Goal: Transaction & Acquisition: Purchase product/service

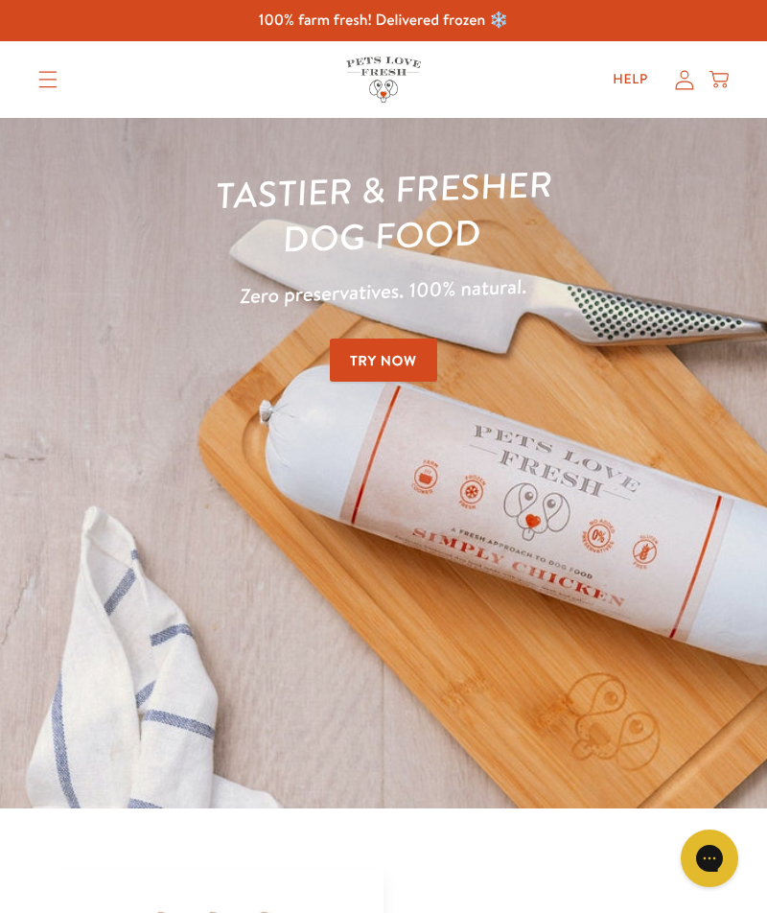
click at [55, 82] on icon "Translation missing: en.sections.header.menu" at bounding box center [47, 79] width 19 height 17
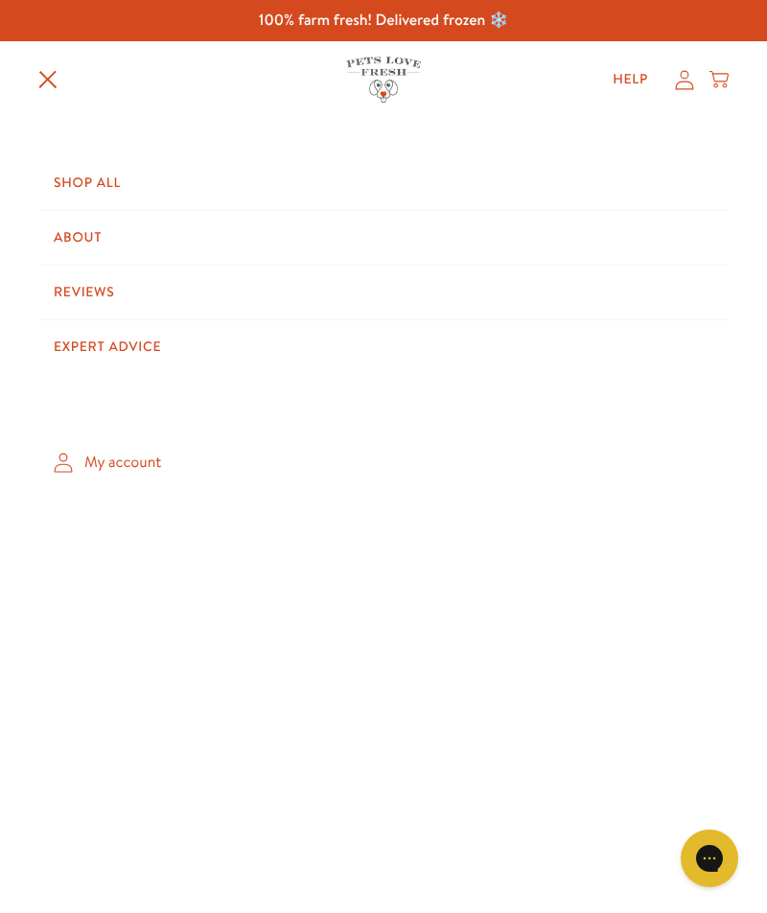
click at [89, 182] on link "Shop All" at bounding box center [383, 183] width 691 height 54
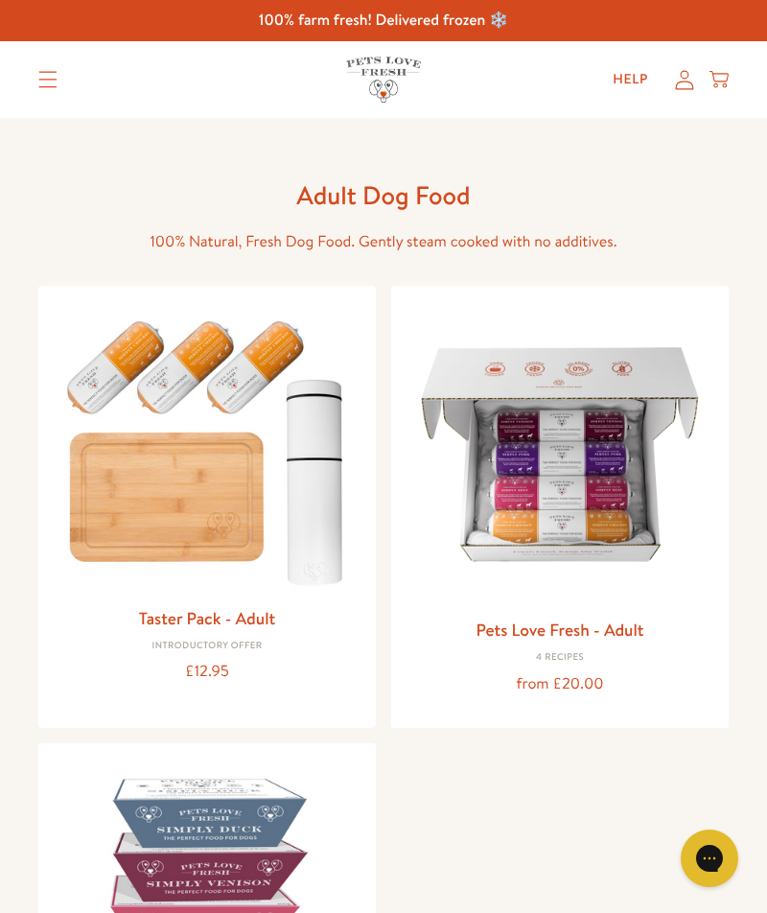
click at [649, 469] on img at bounding box center [560, 454] width 307 height 307
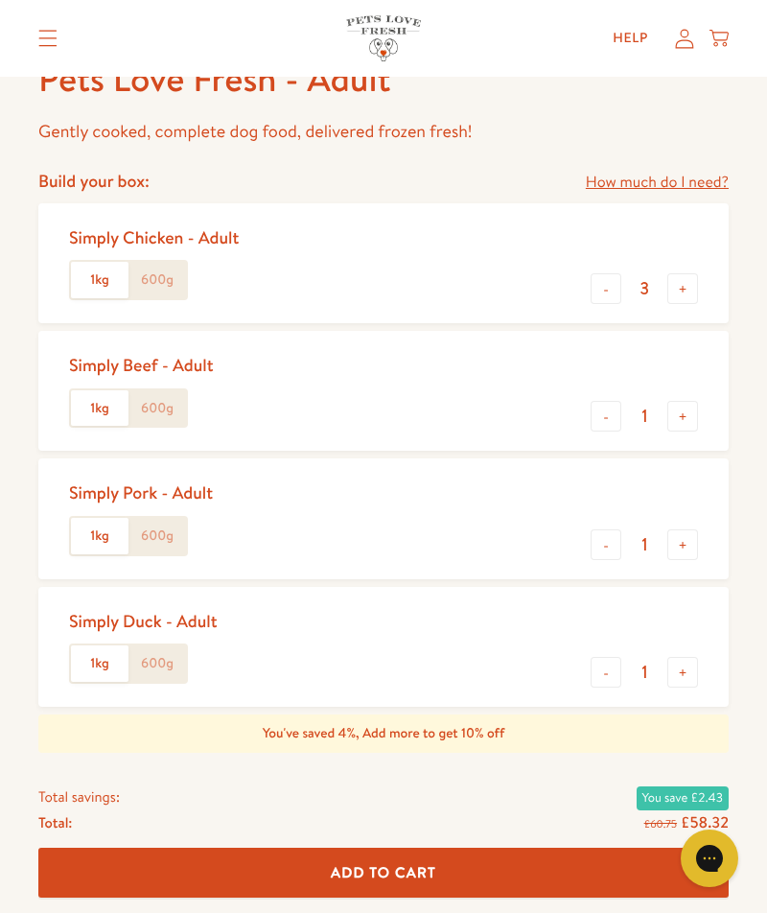
scroll to position [754, 0]
click at [608, 288] on button "-" at bounding box center [606, 287] width 31 height 31
click at [599, 289] on button "-" at bounding box center [606, 287] width 31 height 31
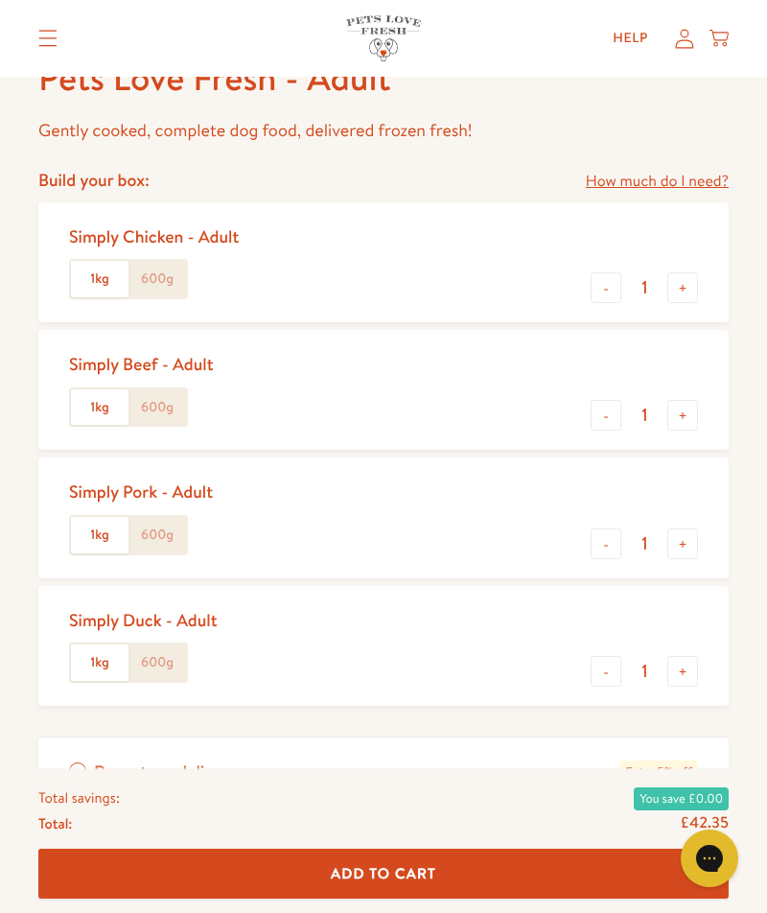
click at [601, 286] on button "-" at bounding box center [606, 287] width 31 height 31
type input "0"
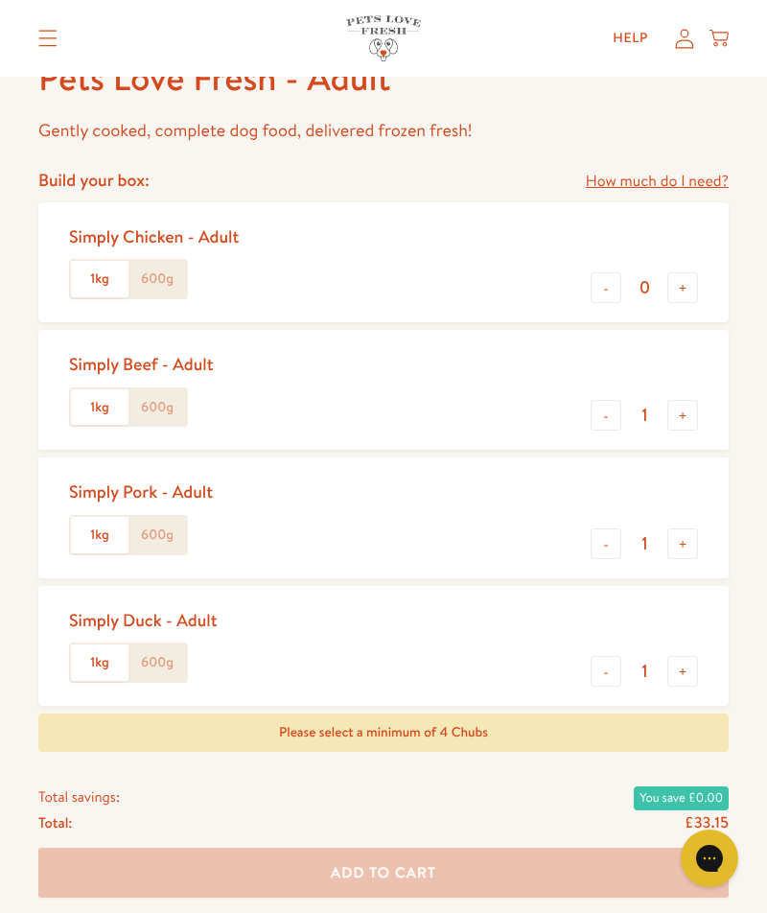
click at [596, 410] on button "-" at bounding box center [606, 415] width 31 height 31
type input "0"
click at [687, 541] on button "+" at bounding box center [683, 543] width 31 height 31
type input "2"
click at [619, 667] on button "-" at bounding box center [606, 671] width 31 height 31
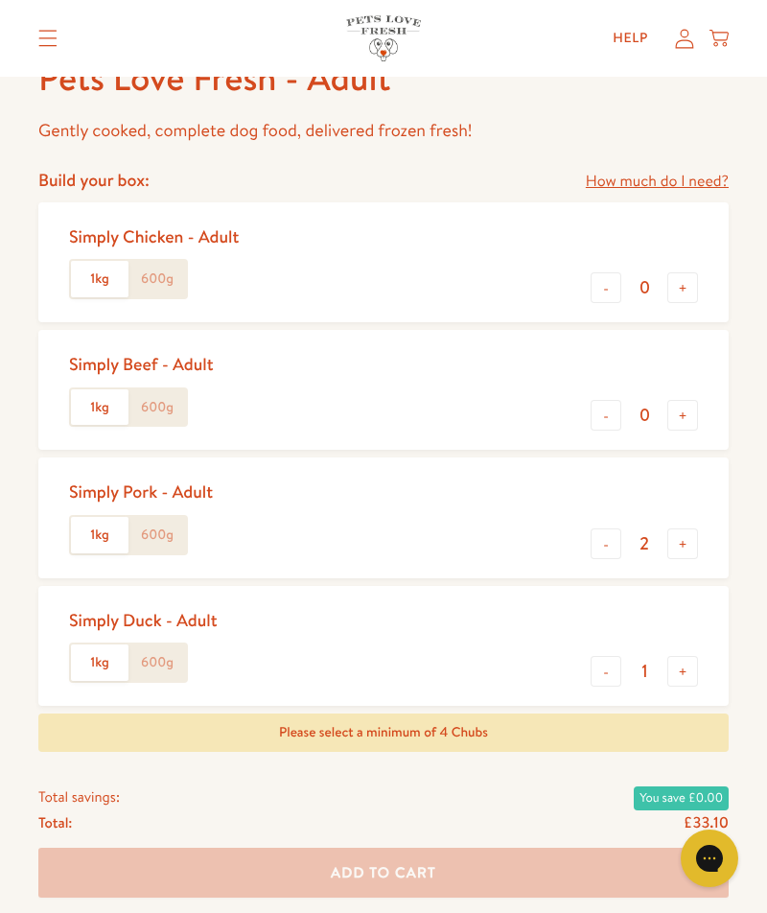
type input "0"
click at [159, 519] on label "600g" at bounding box center [158, 535] width 58 height 36
click at [0, 0] on input "600g" at bounding box center [0, 0] width 0 height 0
click at [165, 399] on label "600g" at bounding box center [158, 407] width 58 height 36
click at [0, 0] on input "600g" at bounding box center [0, 0] width 0 height 0
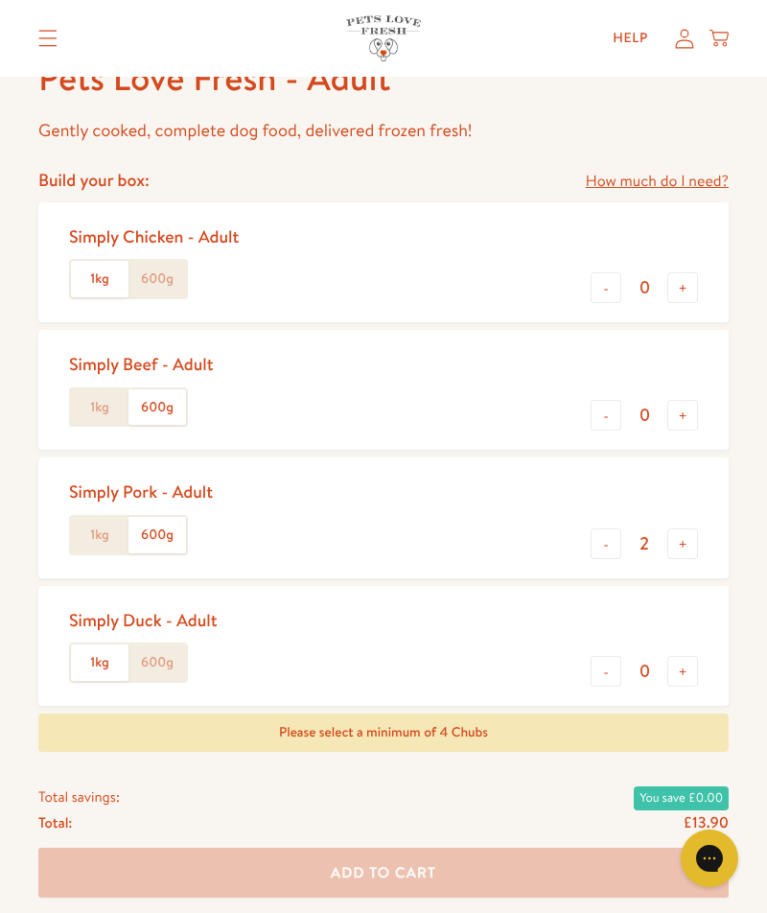
click at [692, 419] on button "+" at bounding box center [683, 415] width 31 height 31
click at [696, 416] on button "+" at bounding box center [683, 415] width 31 height 31
type input "2"
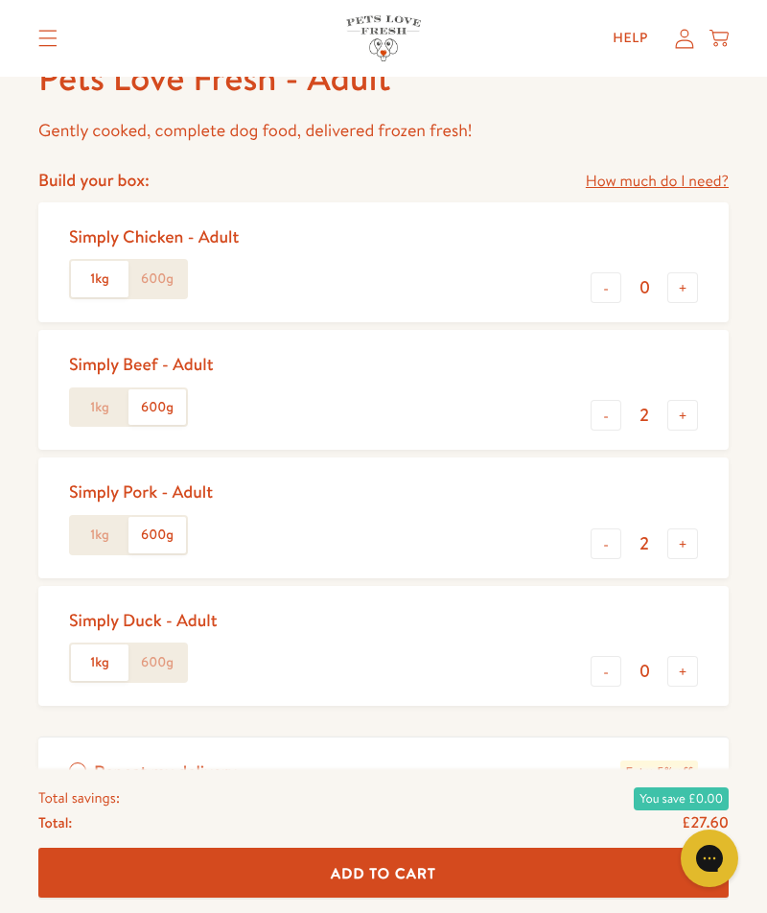
click at [686, 539] on button "+" at bounding box center [683, 543] width 31 height 31
type input "3"
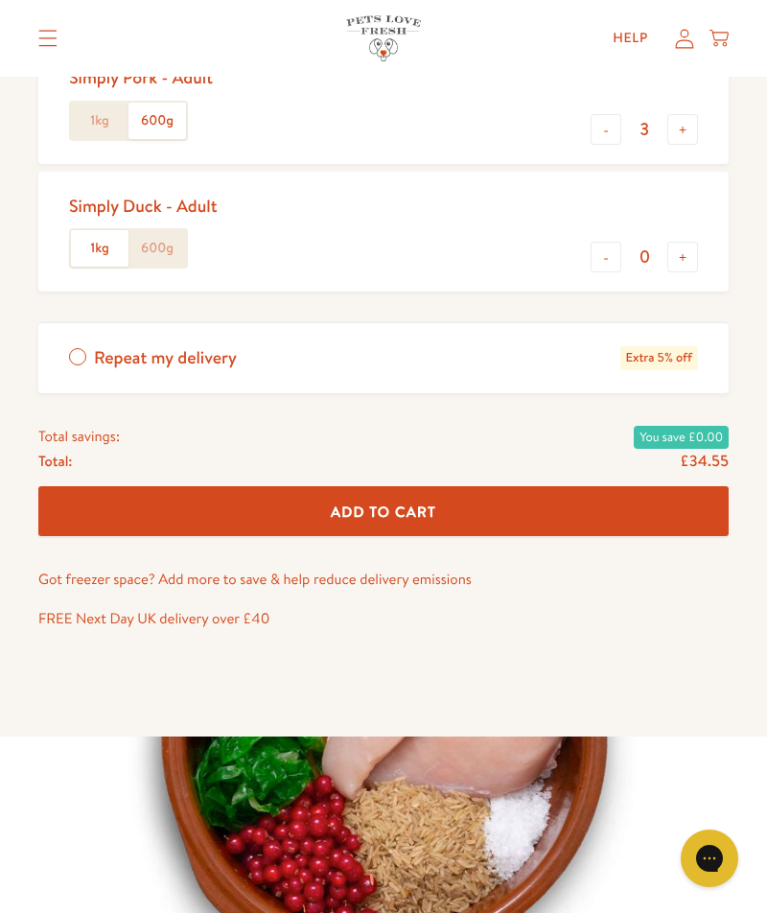
scroll to position [1167, 0]
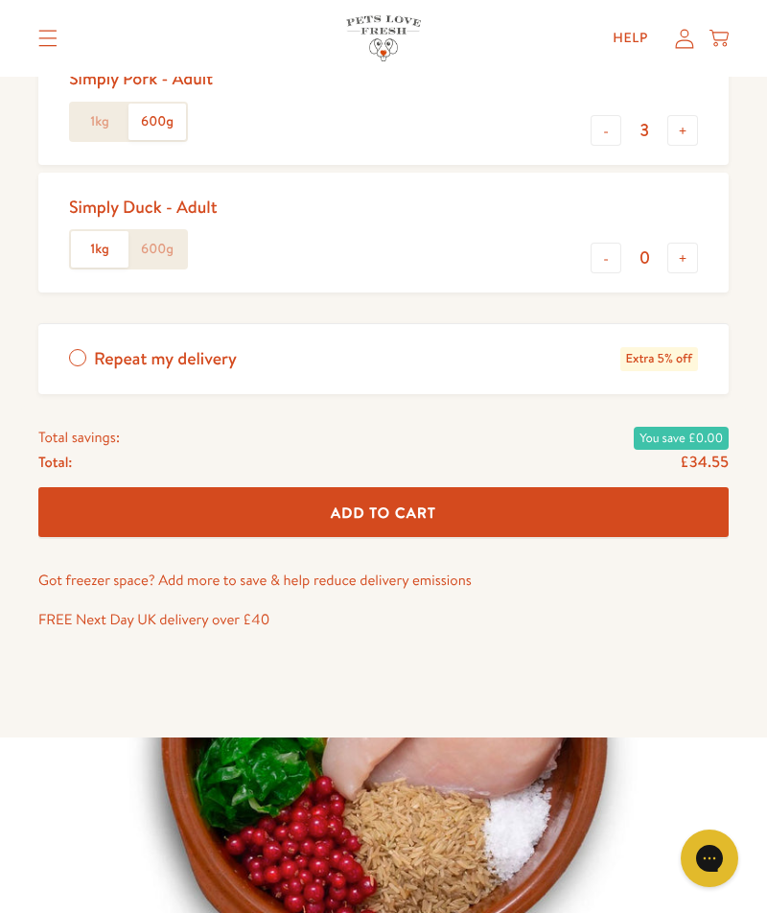
click at [523, 501] on button "Add To Cart" at bounding box center [383, 512] width 691 height 51
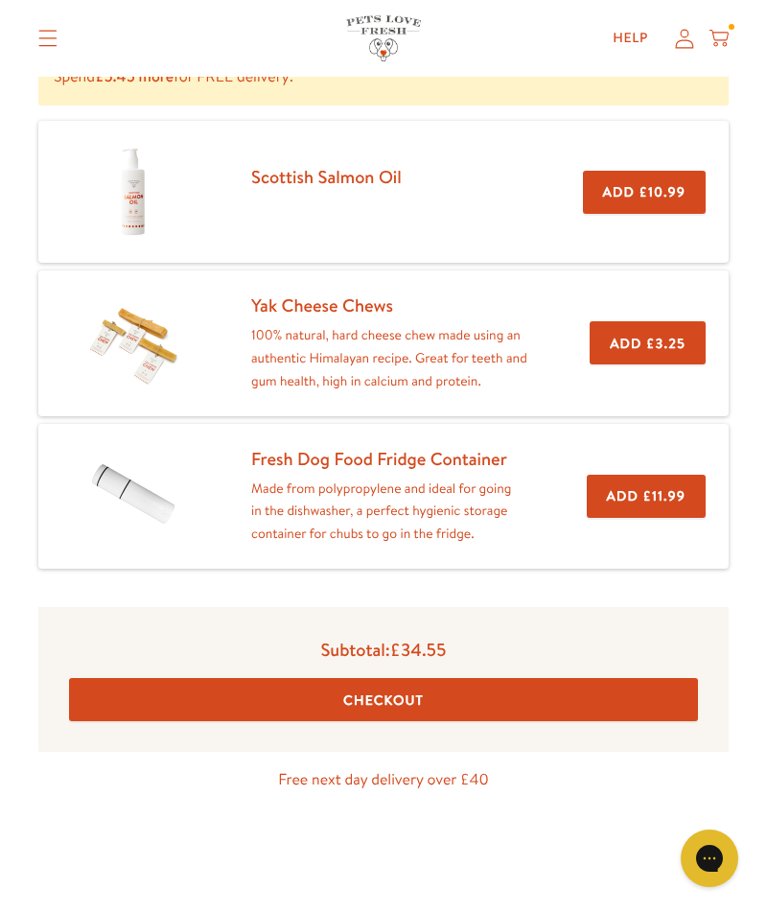
scroll to position [357, 0]
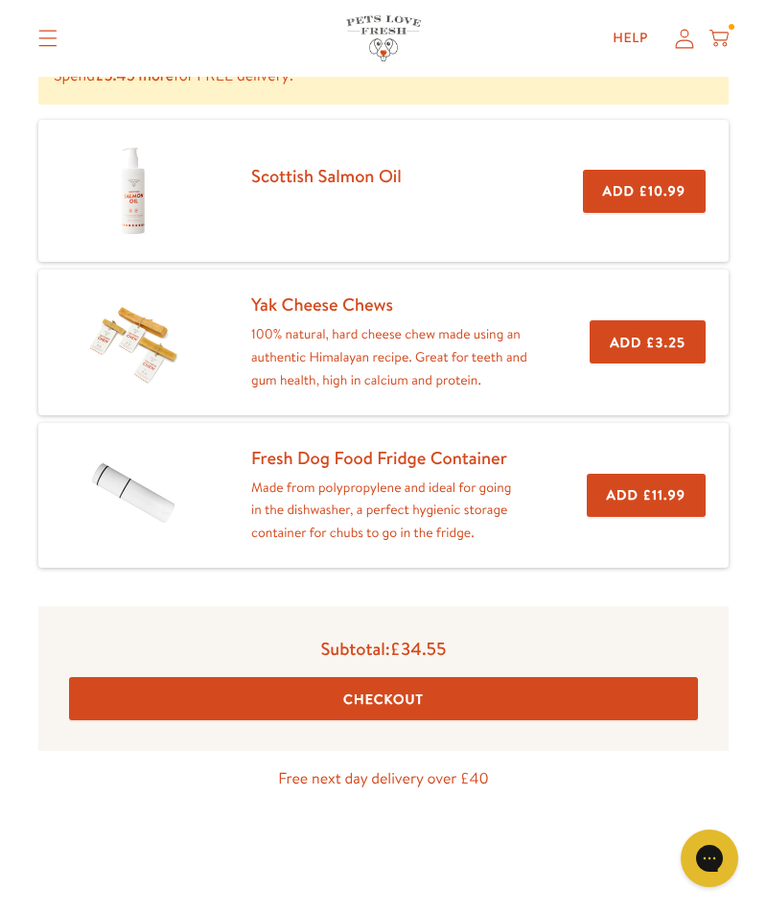
click at [532, 683] on button "Checkout" at bounding box center [383, 698] width 629 height 43
